Goal: Navigation & Orientation: Find specific page/section

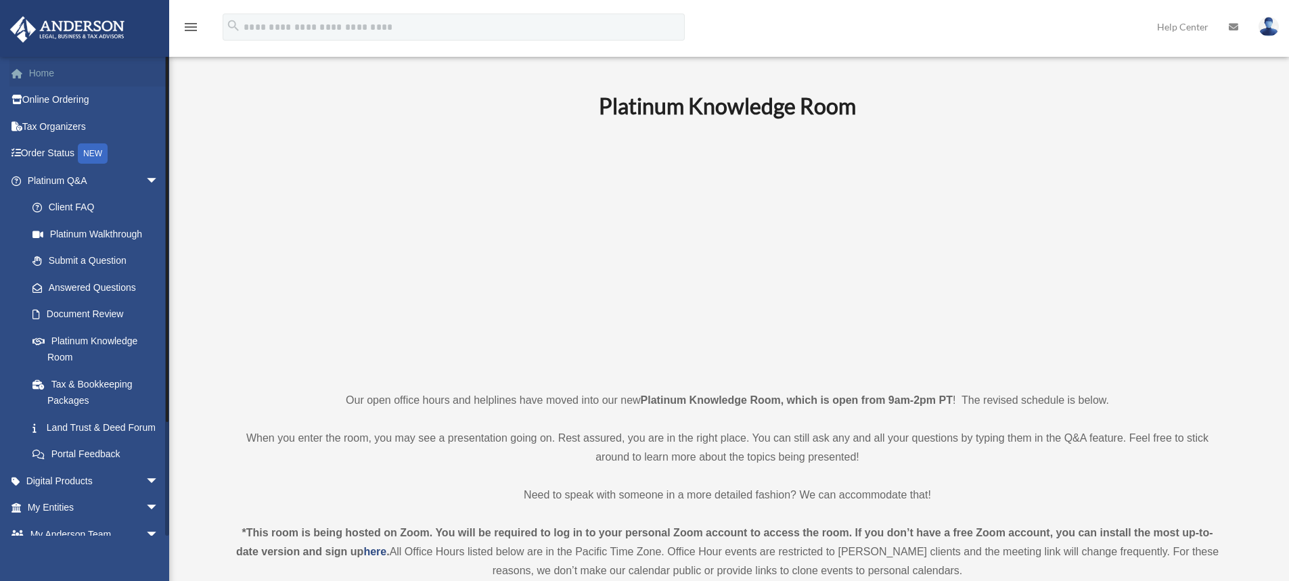
click at [43, 73] on link "Home" at bounding box center [94, 73] width 170 height 27
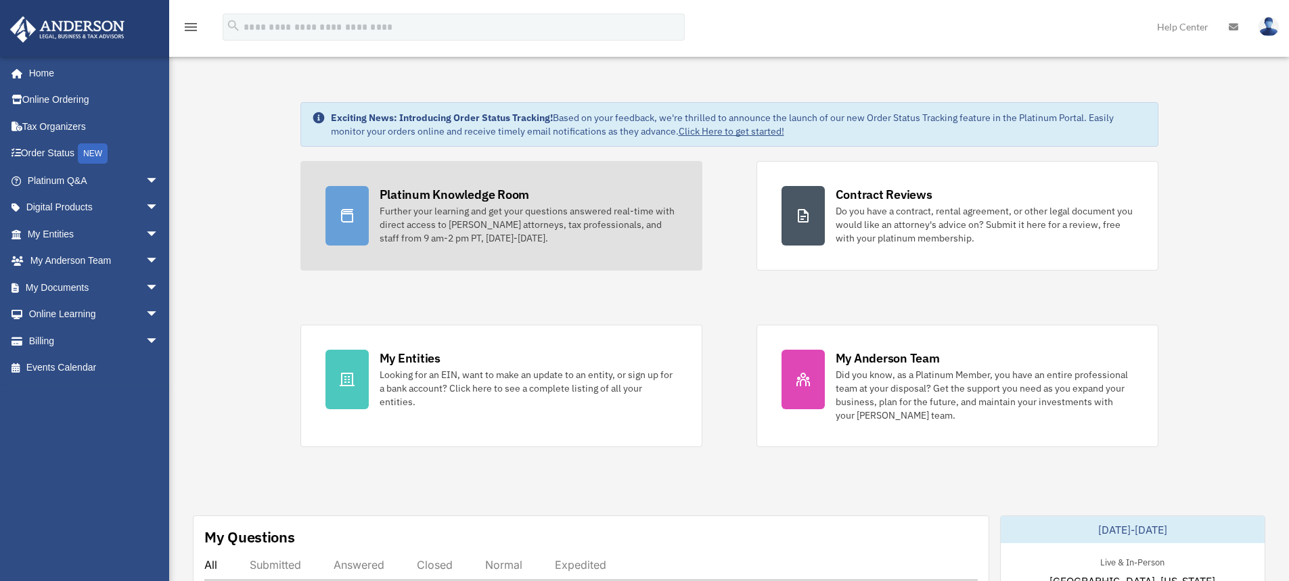
click at [357, 228] on div at bounding box center [346, 216] width 43 height 60
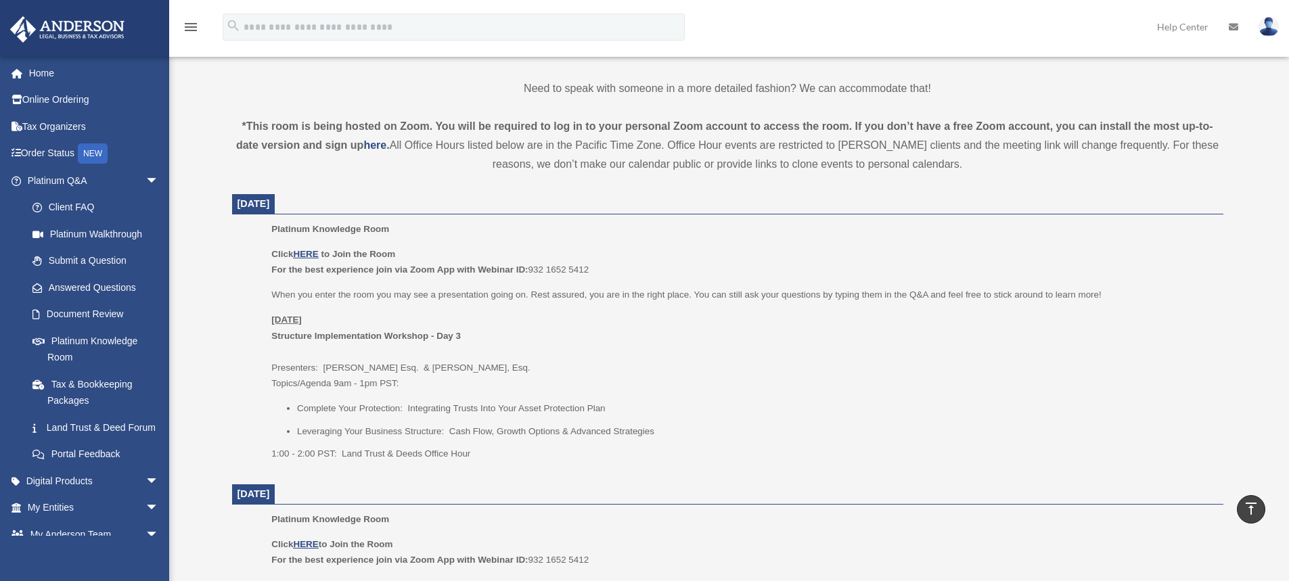
scroll to position [406, 0]
